Goal: Navigation & Orientation: Find specific page/section

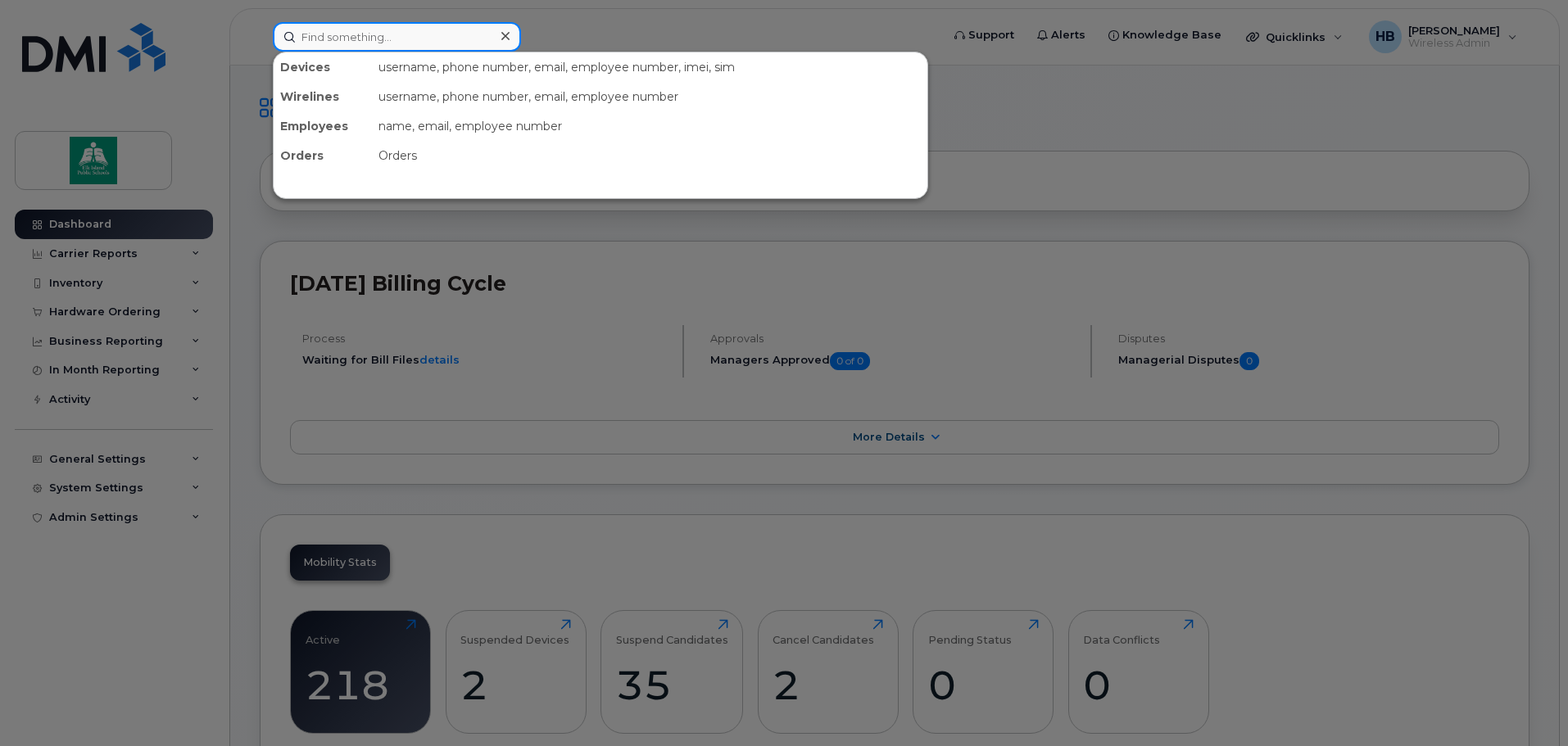
click at [376, 33] on input at bounding box center [396, 36] width 248 height 29
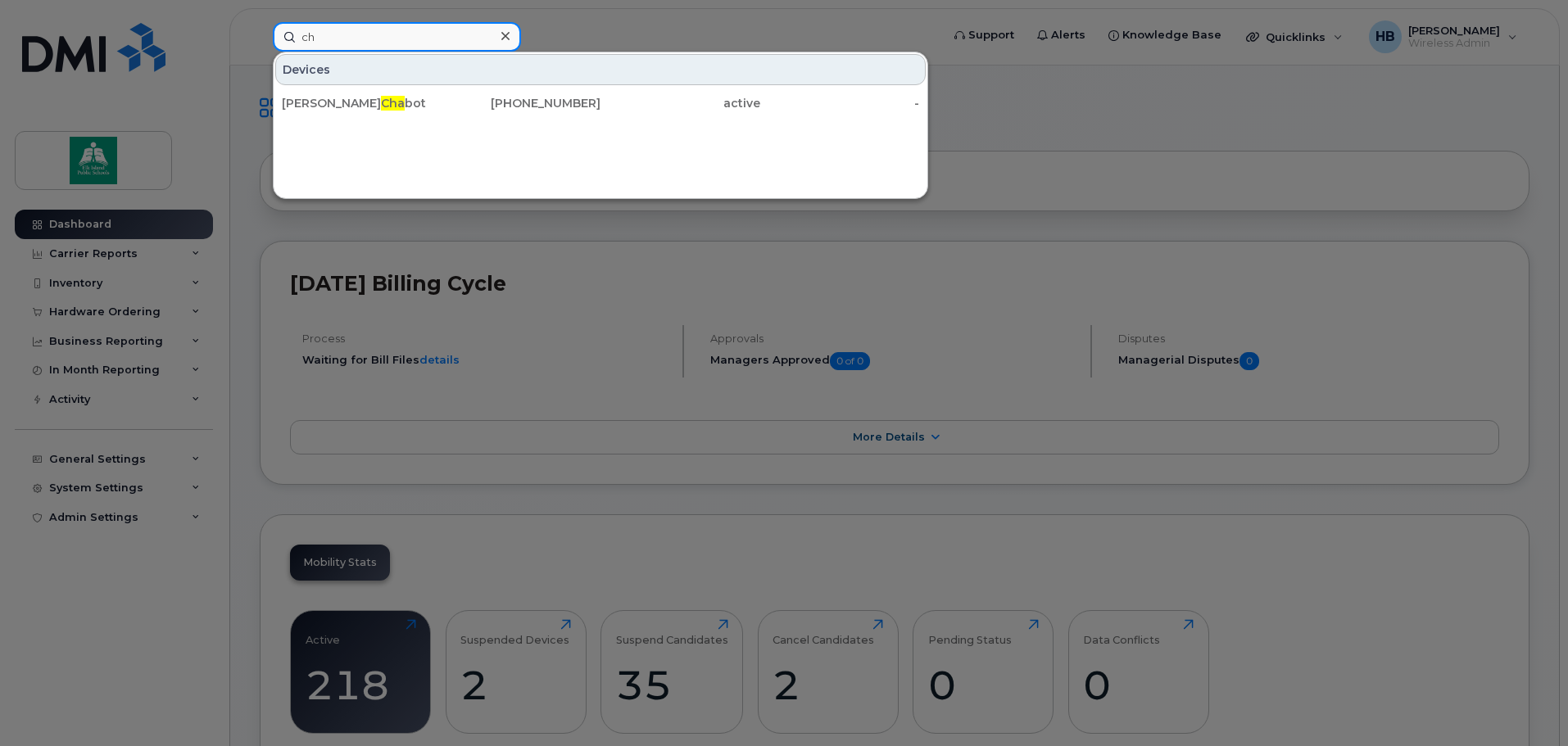
type input "c"
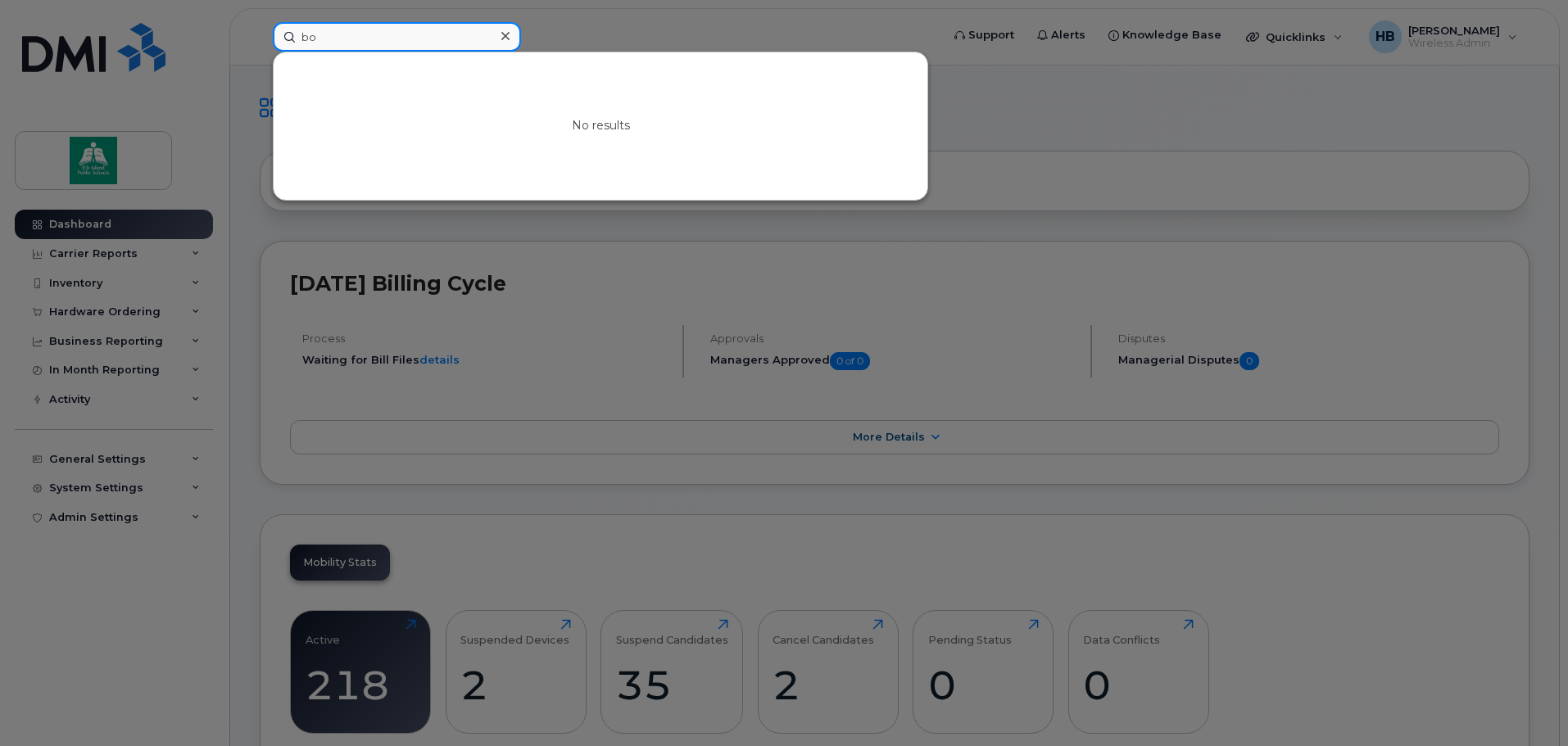
type input "b"
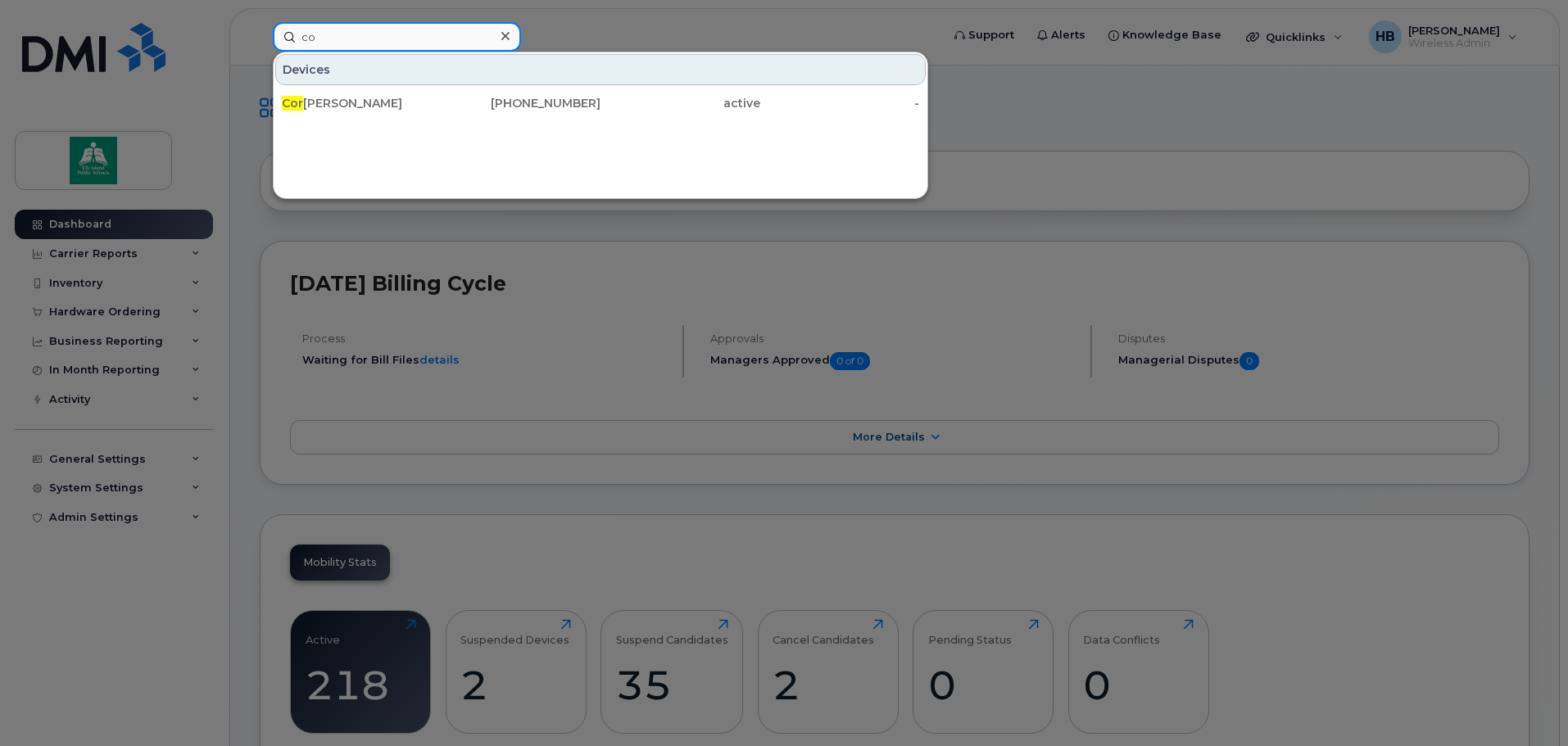
type input "c"
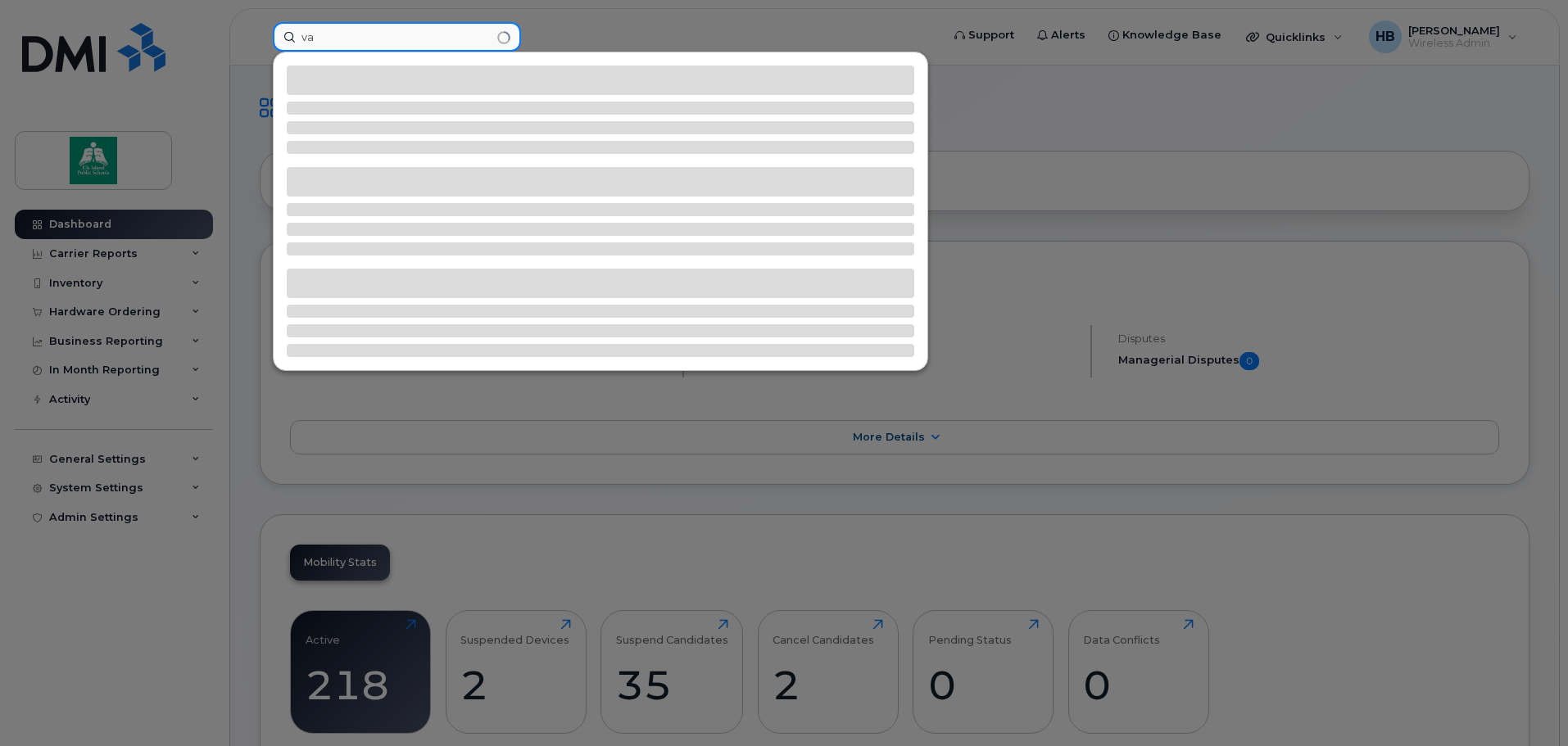
type input "v"
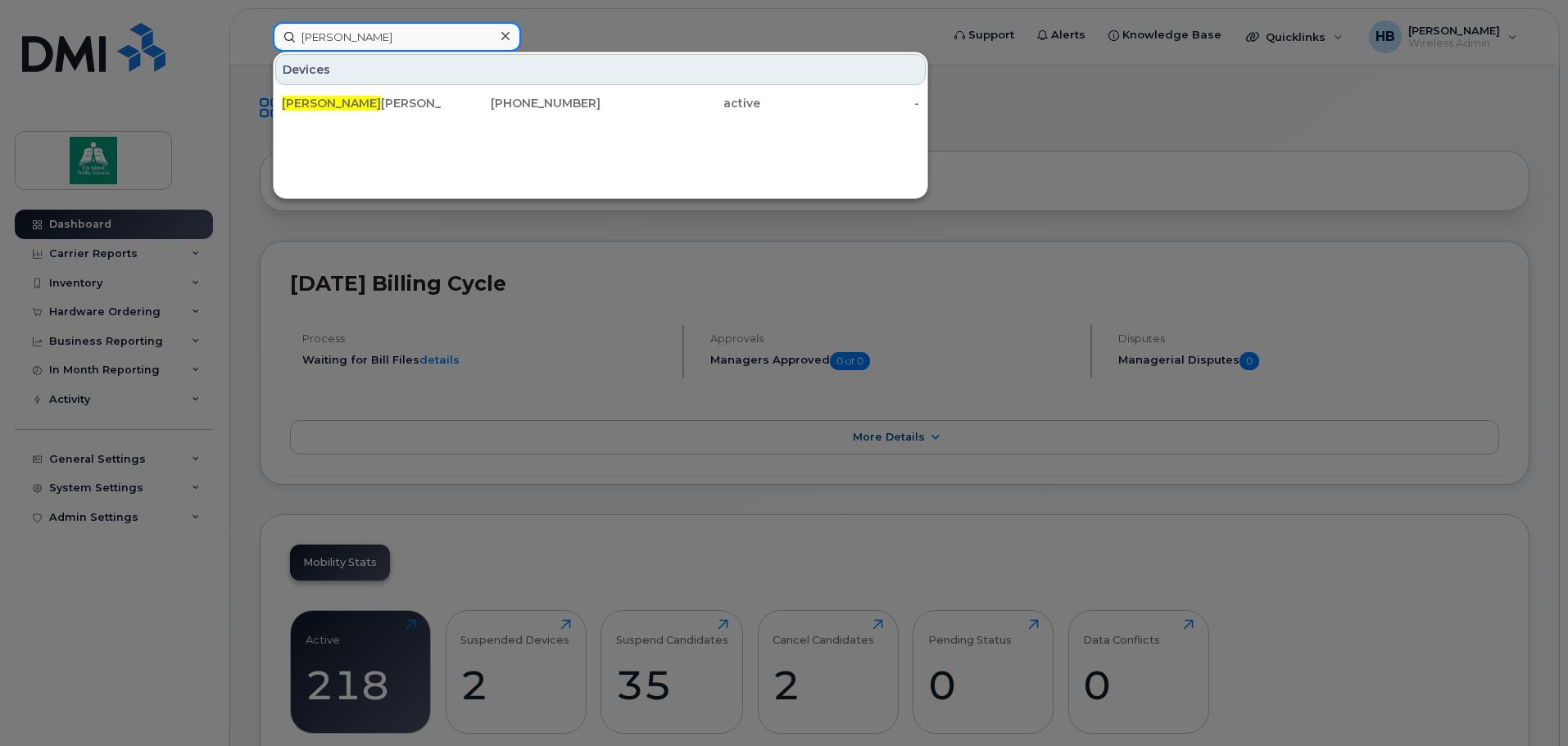
type input "nicole"
click at [1075, 256] on div at bounding box center [784, 373] width 1568 height 746
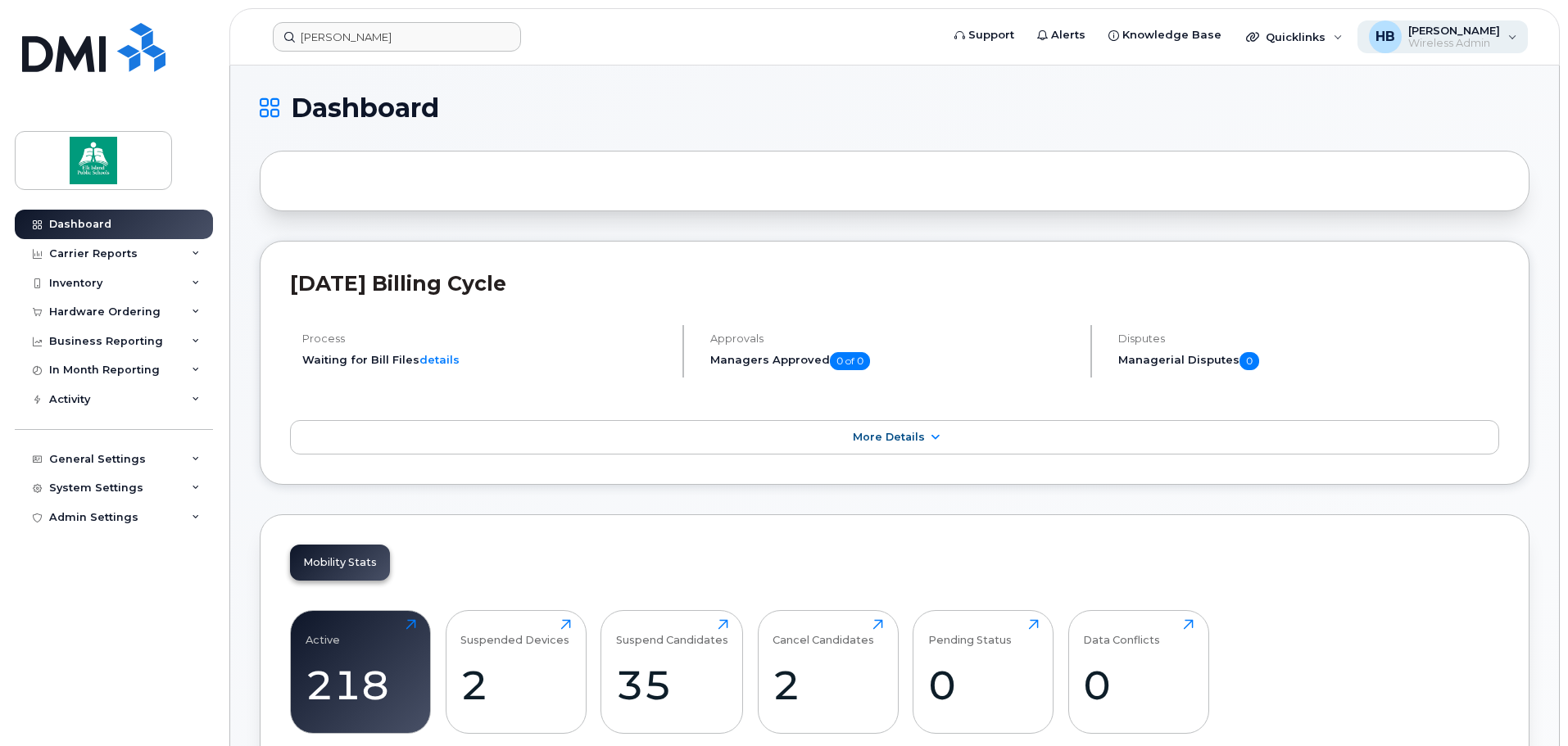
click at [1466, 30] on span "[PERSON_NAME]" at bounding box center [1454, 30] width 92 height 13
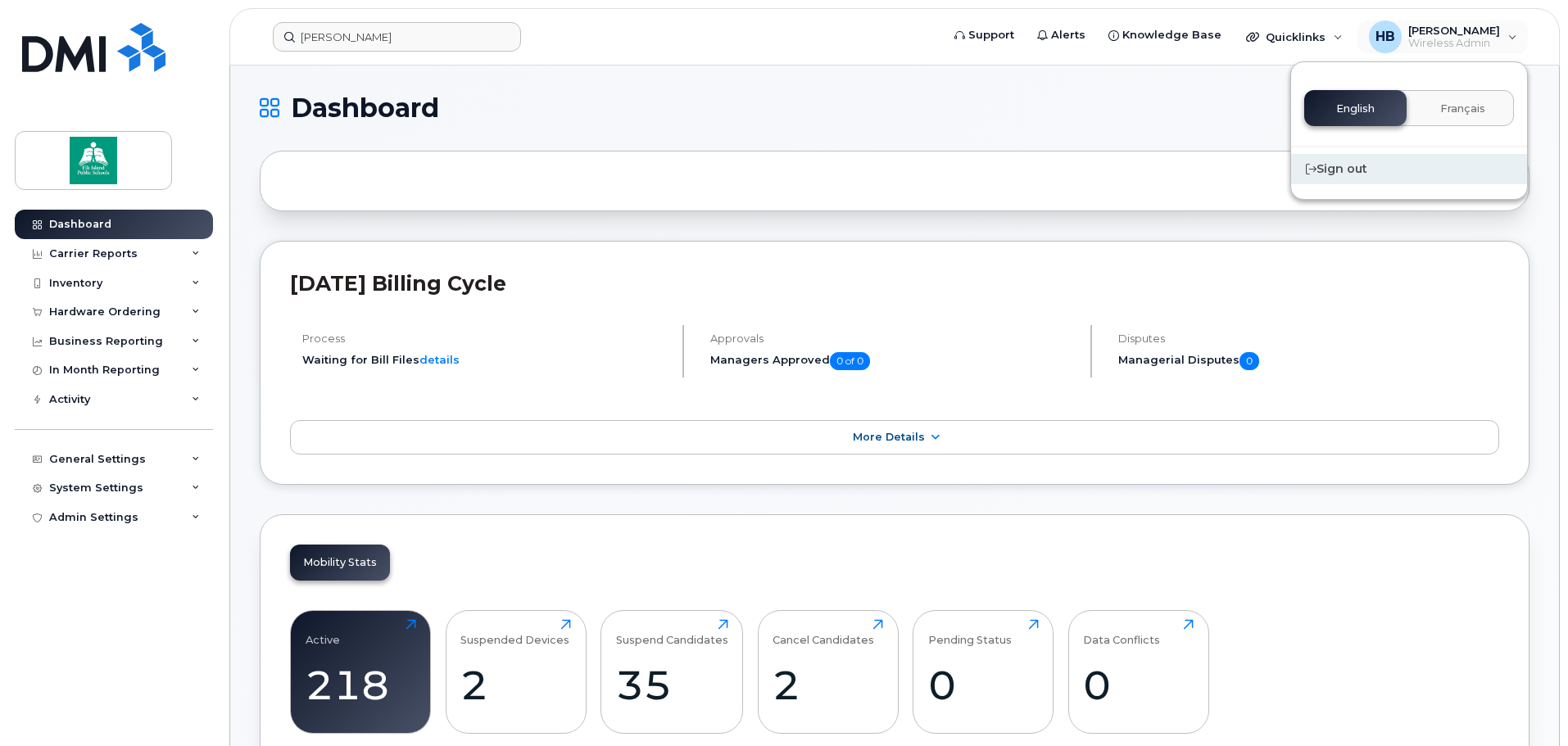
click at [1346, 163] on div "Sign out" at bounding box center [1409, 169] width 236 height 30
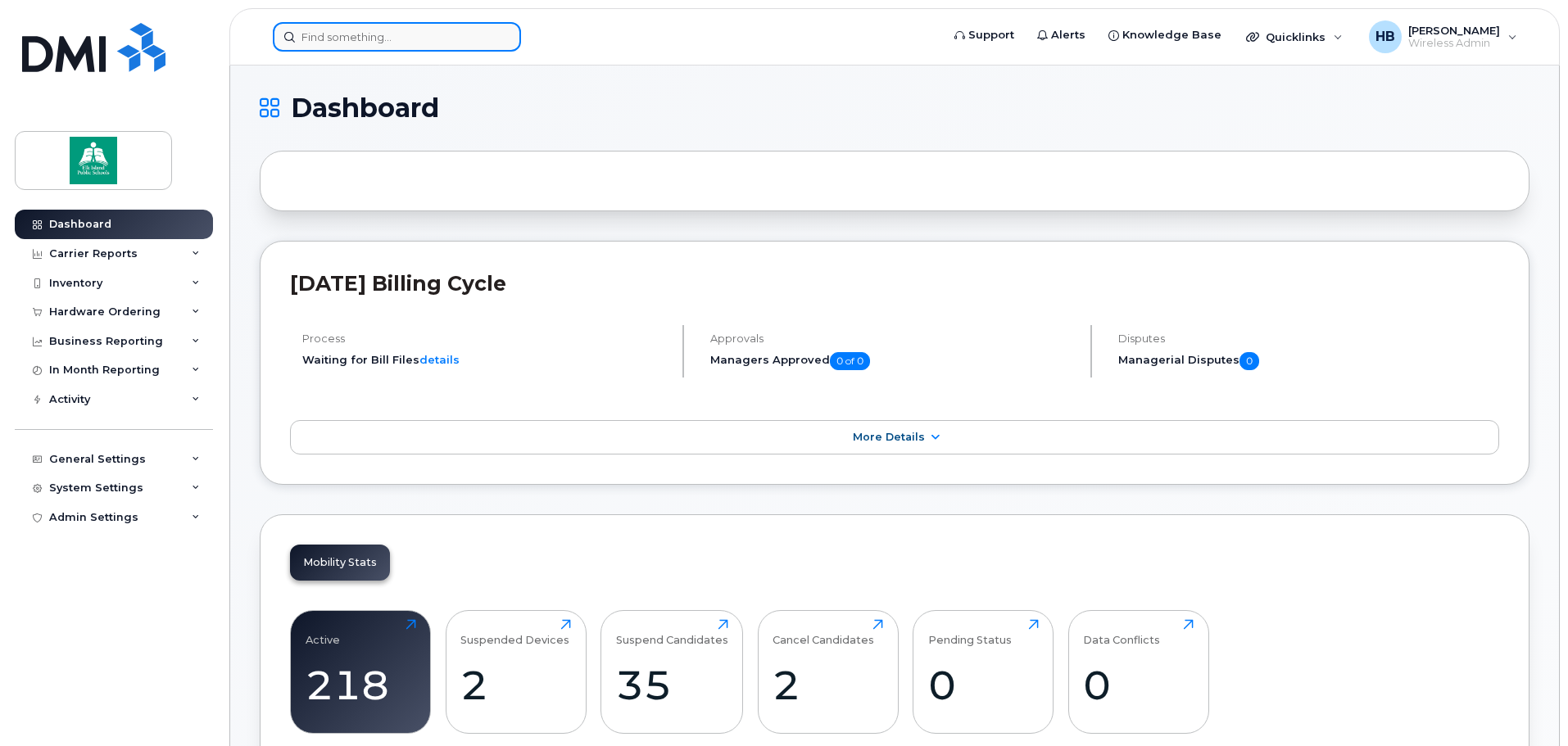
click at [404, 39] on input at bounding box center [396, 36] width 248 height 29
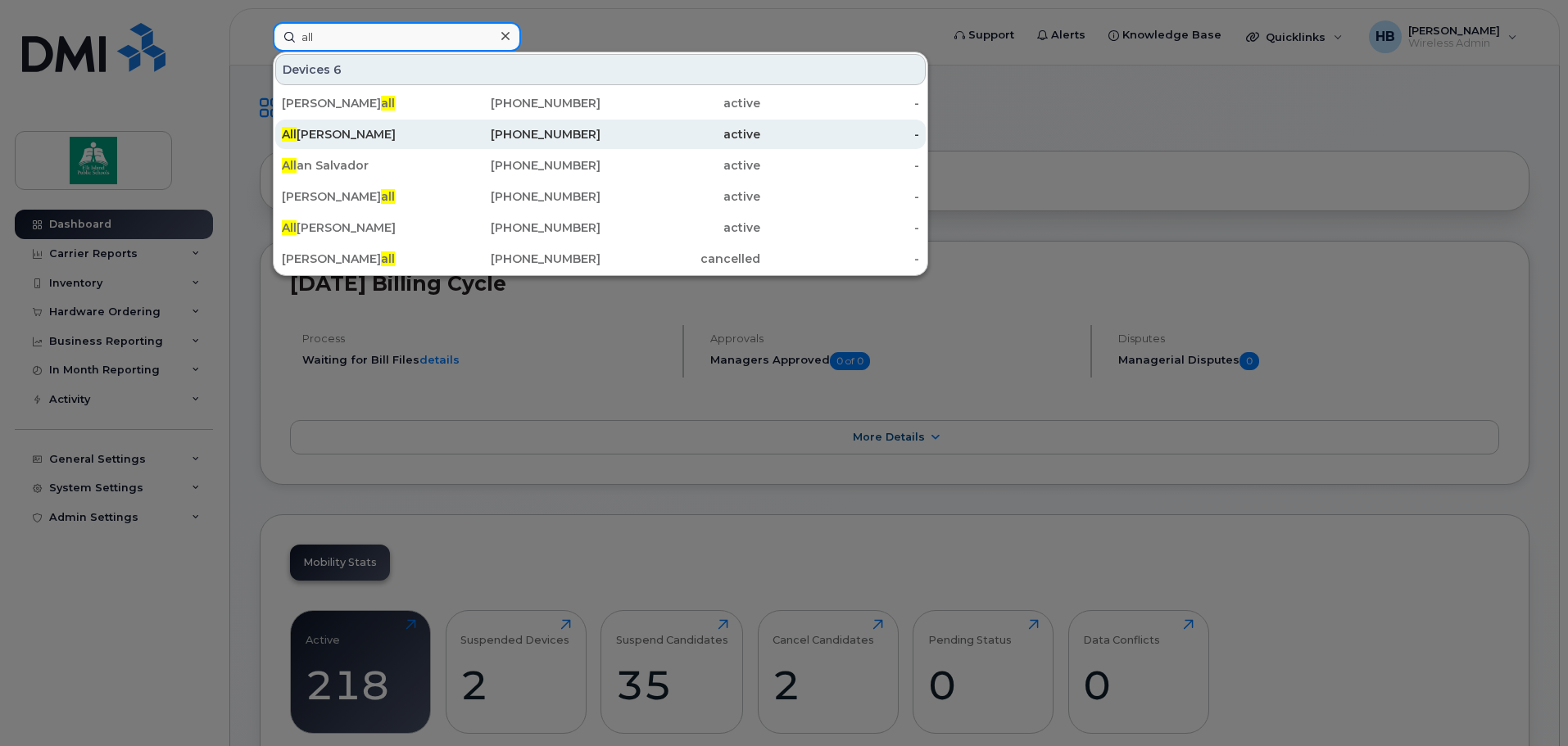
type input "all"
click at [324, 135] on div "All isen Khajavi" at bounding box center [361, 135] width 160 height 17
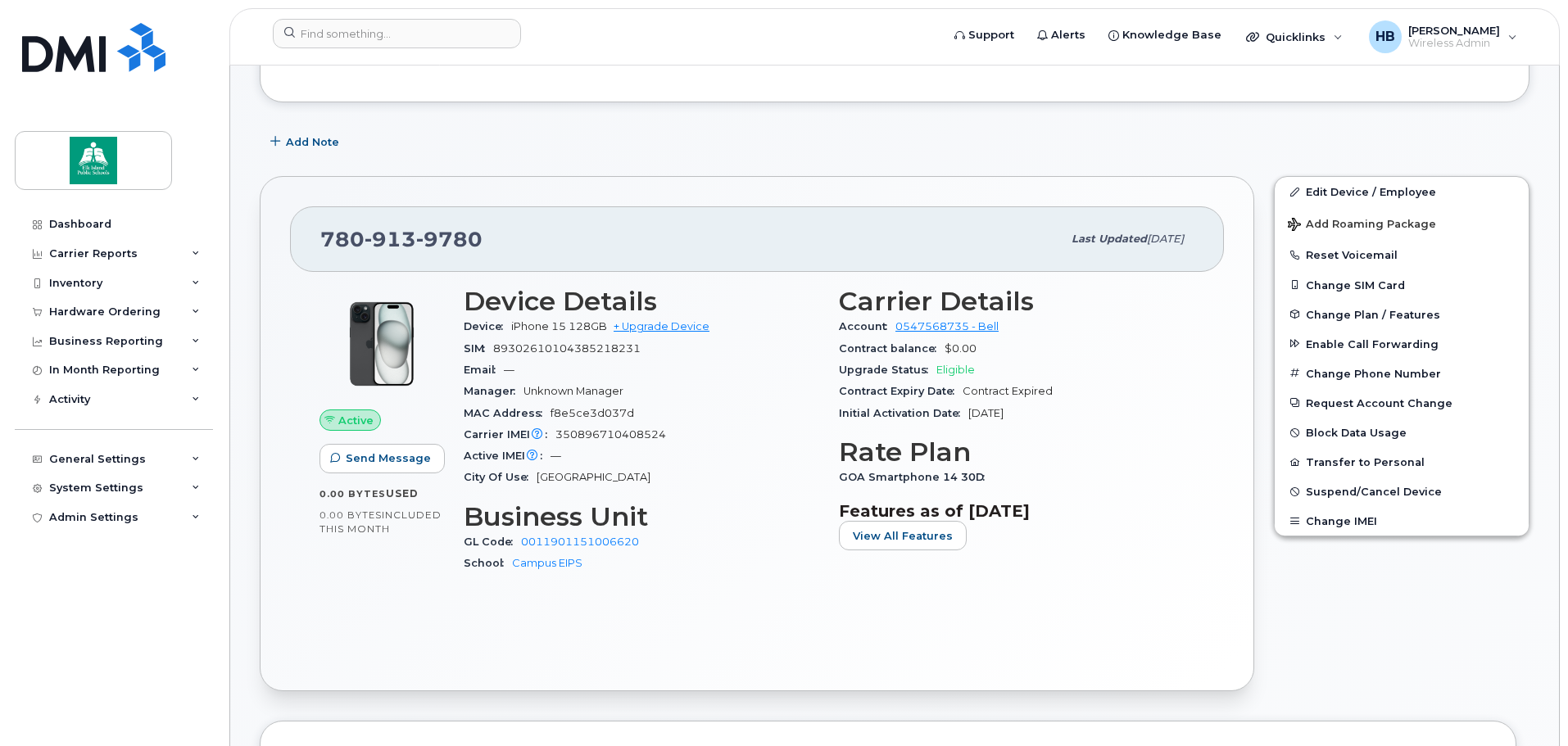
scroll to position [327, 0]
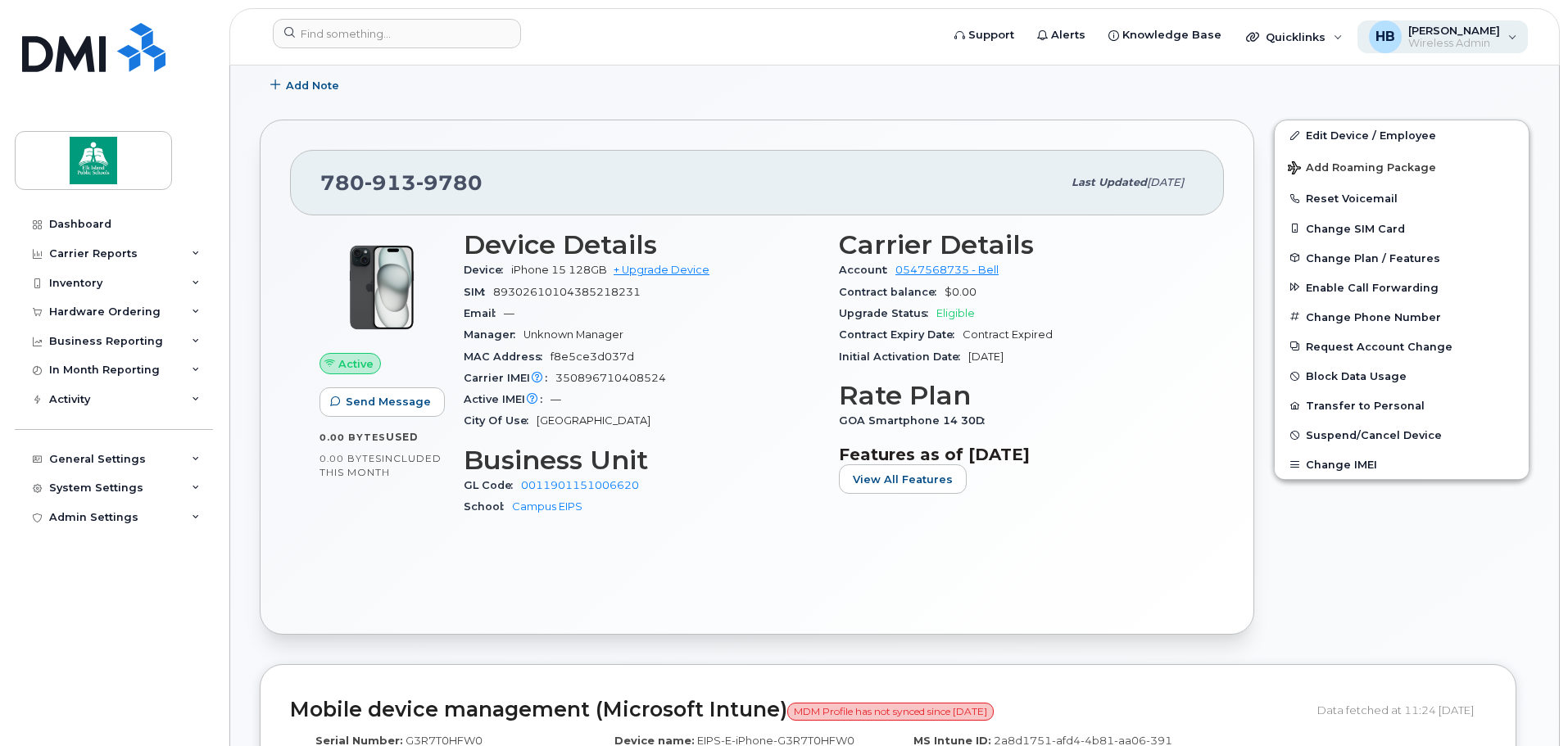
click at [1448, 32] on span "[PERSON_NAME]" at bounding box center [1454, 30] width 92 height 13
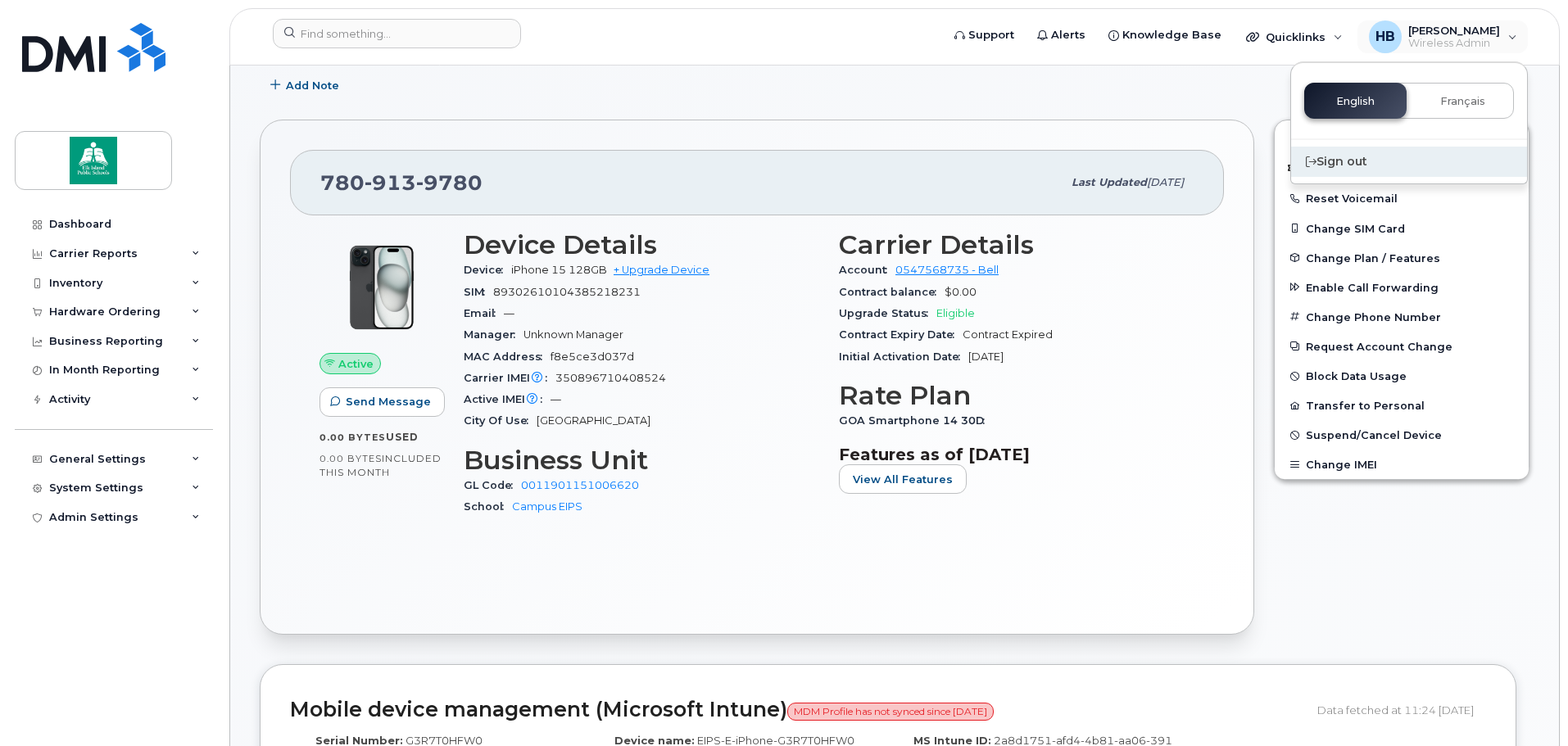
click at [1349, 152] on div "Sign out" at bounding box center [1409, 162] width 236 height 30
